Goal: Information Seeking & Learning: Ask a question

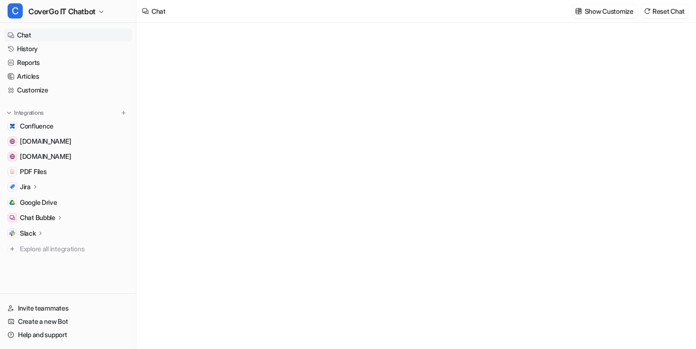
type textarea "**********"
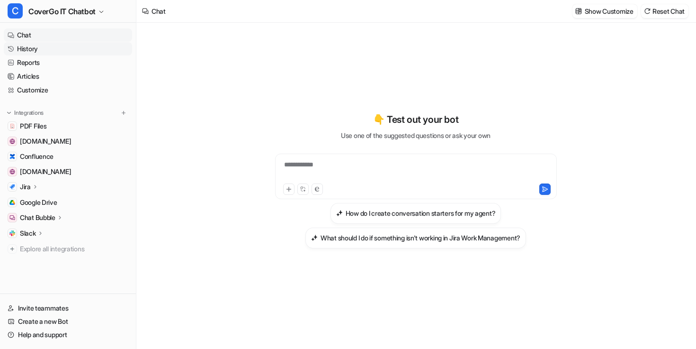
click at [41, 49] on link "History" at bounding box center [68, 48] width 128 height 13
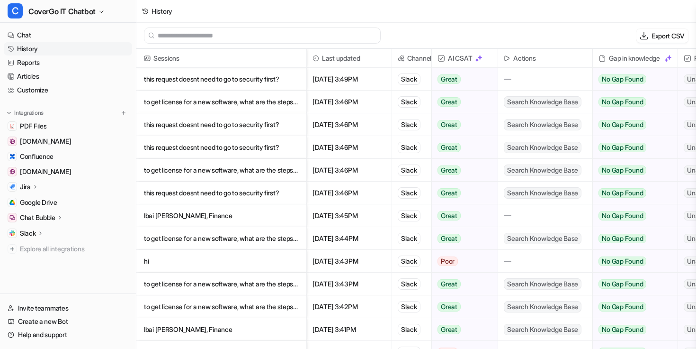
click at [283, 117] on p "this request doesnt need to go to security first?" at bounding box center [221, 124] width 155 height 23
click at [246, 191] on p "this request doesnt need to go to security first?" at bounding box center [221, 192] width 155 height 23
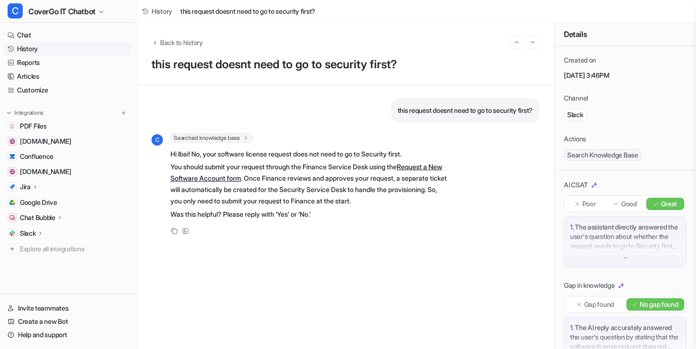
scroll to position [74, 0]
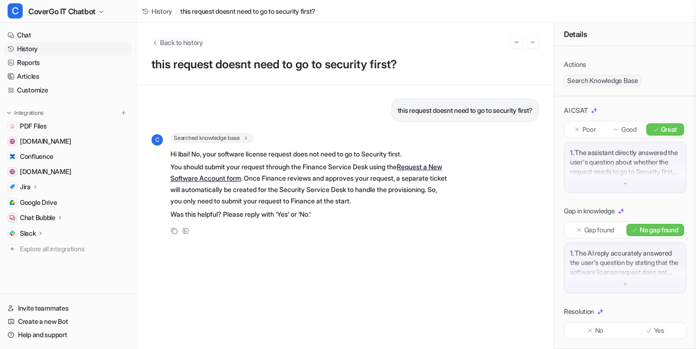
click at [165, 41] on span "Back to history" at bounding box center [181, 42] width 43 height 10
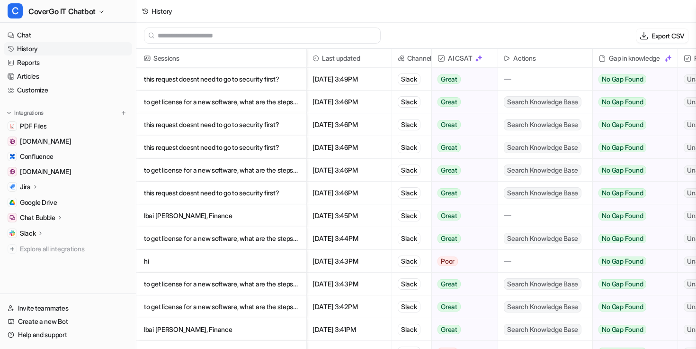
click at [236, 168] on p "to get license for a new software, what are the steps. where i have to submit?" at bounding box center [221, 170] width 155 height 23
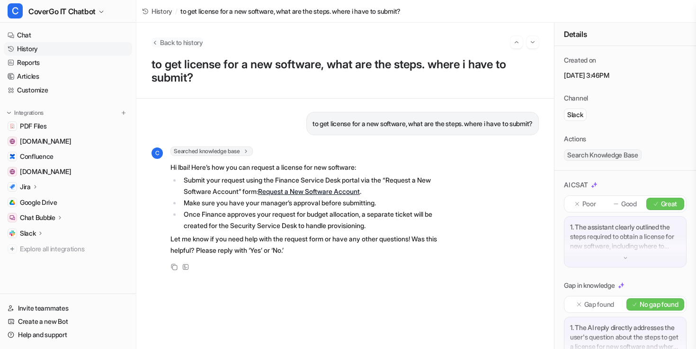
click at [159, 41] on button "Back to history" at bounding box center [178, 42] width 52 height 10
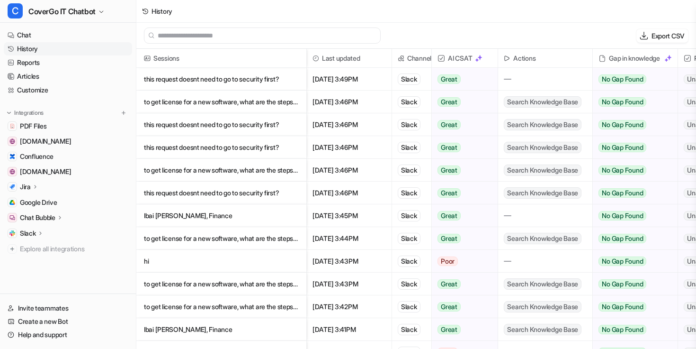
scroll to position [65, 0]
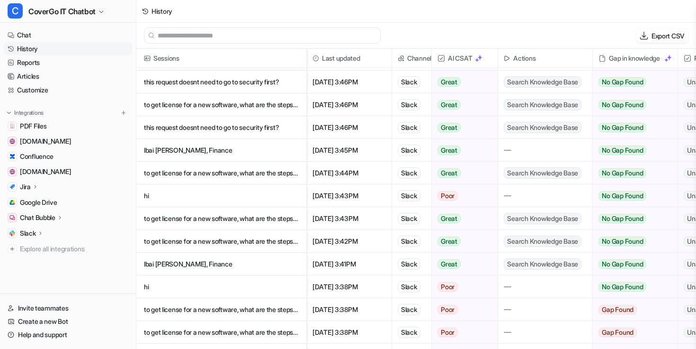
click at [230, 242] on p "to get license for a new software, what are the steps. where i have to submit?" at bounding box center [221, 241] width 155 height 23
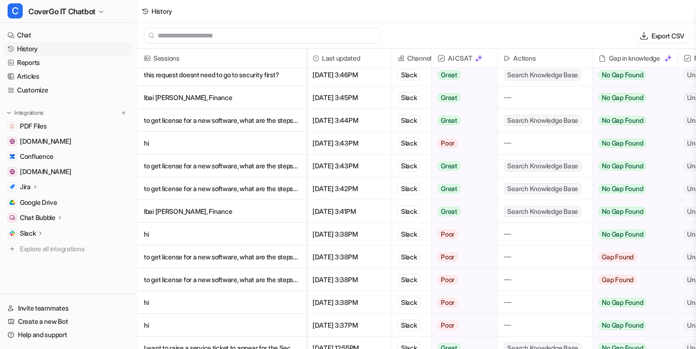
scroll to position [130, 0]
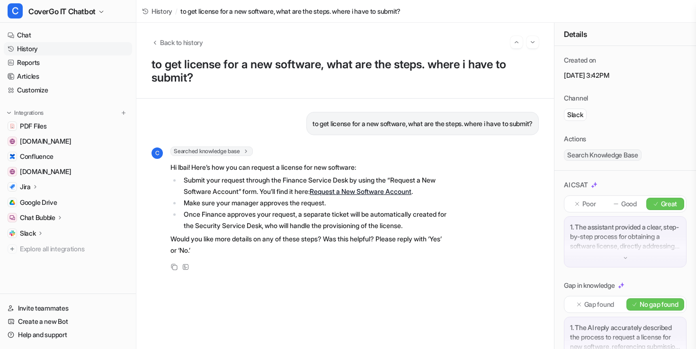
scroll to position [74, 0]
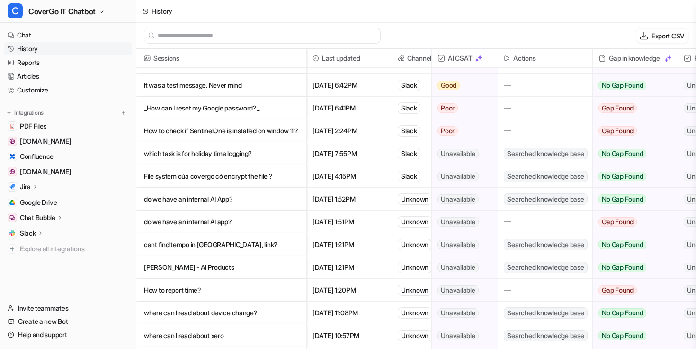
scroll to position [456, 0]
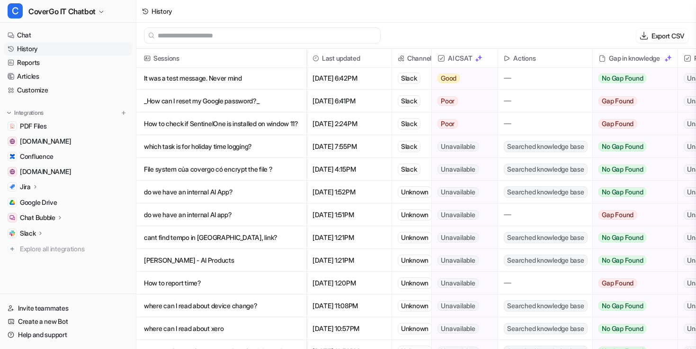
click at [251, 124] on p "How to check if SentinelOne is installed on window 11?" at bounding box center [221, 123] width 155 height 23
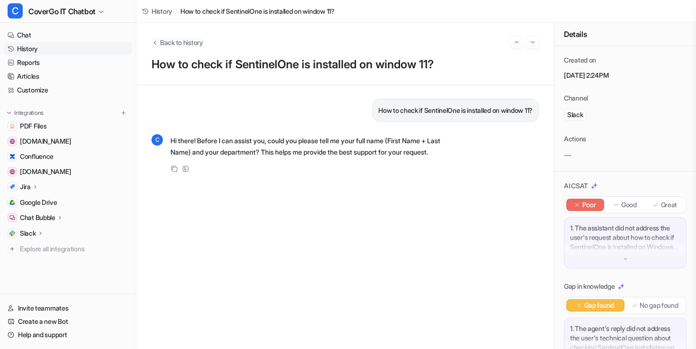
click at [160, 43] on span "Back to history" at bounding box center [181, 42] width 43 height 10
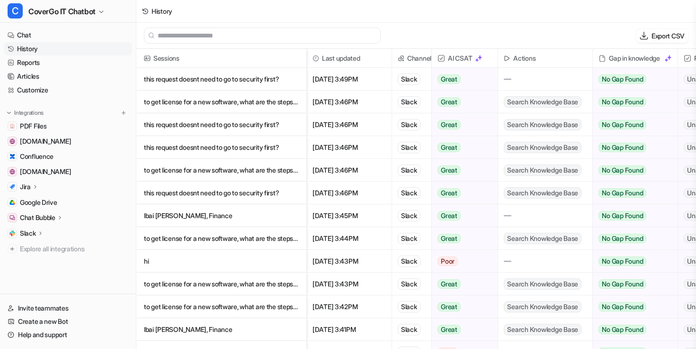
click at [259, 73] on p "this request doesnt need to go to security first?" at bounding box center [221, 79] width 155 height 23
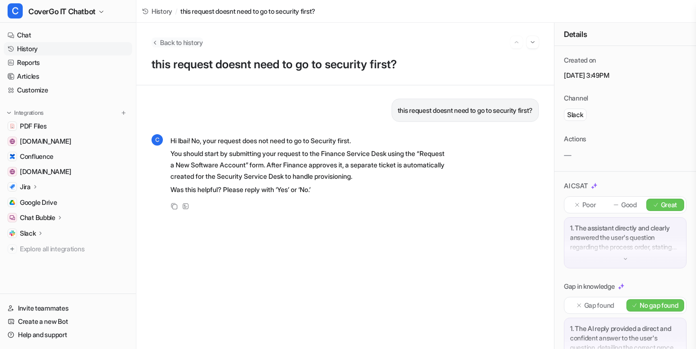
click at [153, 43] on icon "Back to history" at bounding box center [155, 42] width 7 height 7
